Goal: Transaction & Acquisition: Obtain resource

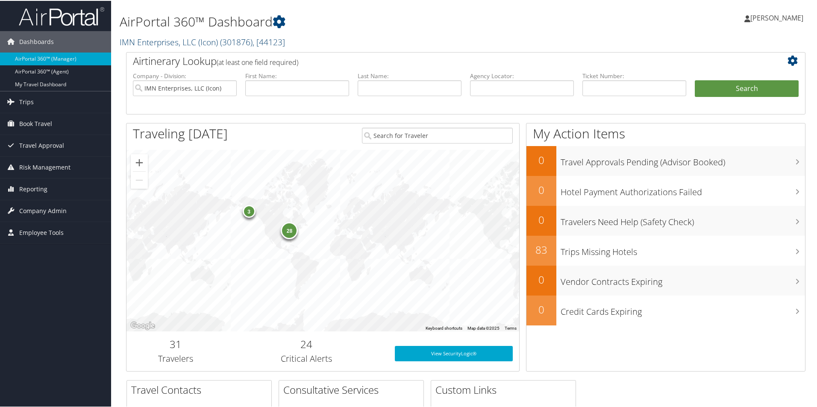
click at [179, 38] on link "IMN Enterprises, LLC (Icon) ( 301876 ) , [ 44123 ]" at bounding box center [202, 41] width 165 height 12
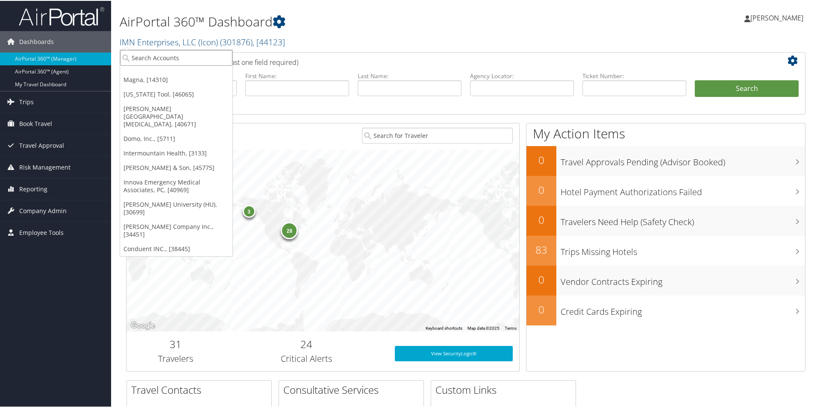
click at [171, 51] on input "search" at bounding box center [176, 57] width 112 height 16
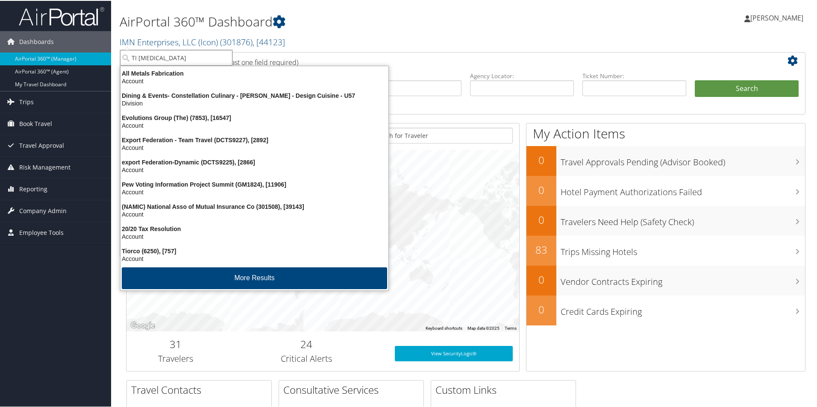
type input "TI Flui"
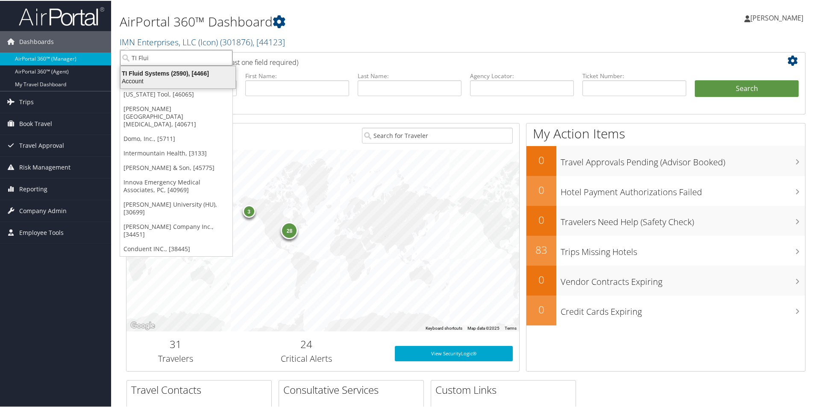
click at [166, 74] on div "TI Fluid Systems (2590), [4466]" at bounding box center [177, 73] width 125 height 8
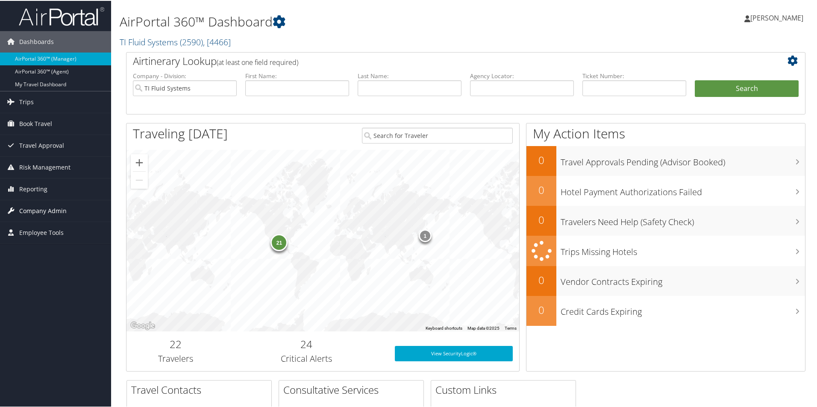
click at [53, 207] on span "Company Admin" at bounding box center [42, 209] width 47 height 21
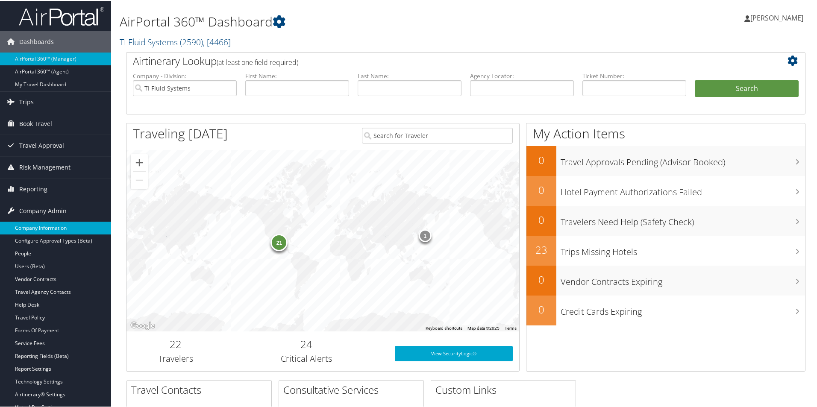
click at [49, 225] on link "Company Information" at bounding box center [55, 227] width 111 height 13
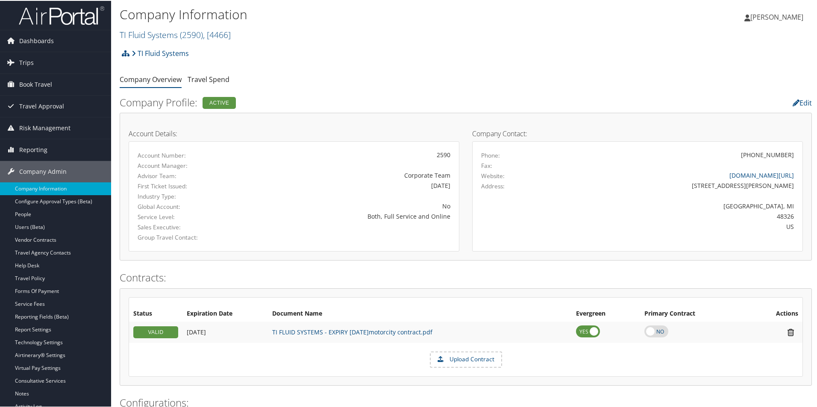
scroll to position [43, 0]
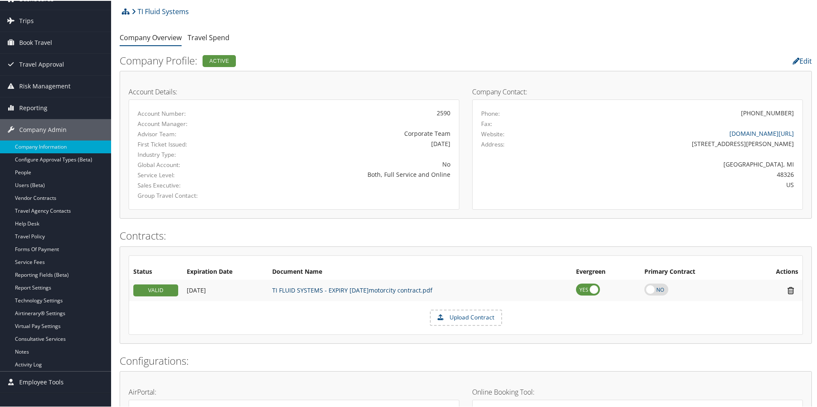
click at [319, 290] on link "TI FLUID SYSTEMS - EXPIRY 30JUNE2027motorcity contract.pdf" at bounding box center [352, 289] width 160 height 8
